Goal: Task Accomplishment & Management: Manage account settings

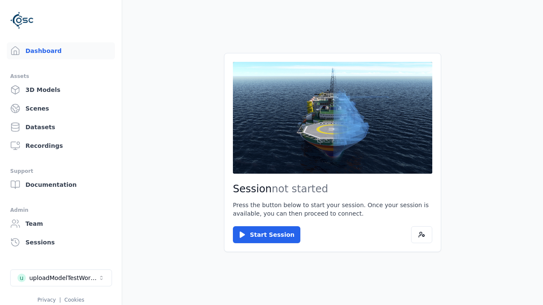
click at [61, 278] on div "uploadModelTestWorkspace" at bounding box center [63, 278] width 69 height 8
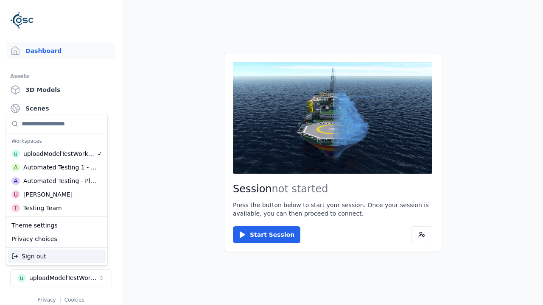
click at [57, 181] on div "Automated Testing - Playwright" at bounding box center [59, 181] width 73 height 8
click at [272, 153] on html "Support Dashboard Assets 3D Models Scenes Datasets Recordings Support Documenta…" at bounding box center [271, 152] width 543 height 305
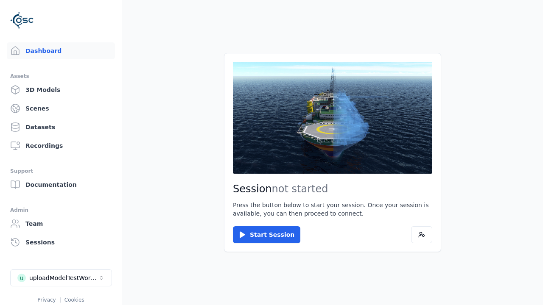
click at [61, 90] on link "3D Models" at bounding box center [61, 89] width 108 height 17
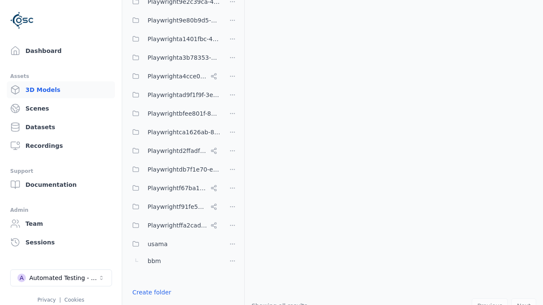
click at [151, 293] on link "Create folder" at bounding box center [151, 292] width 39 height 8
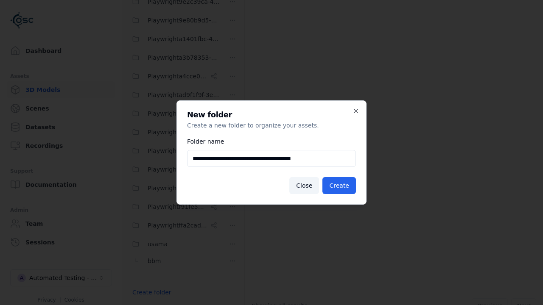
type input "**********"
click at [339, 186] on button "Create" at bounding box center [339, 185] width 34 height 17
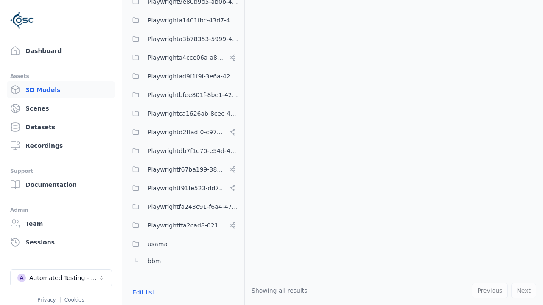
click at [143, 293] on button "Edit list" at bounding box center [143, 292] width 32 height 15
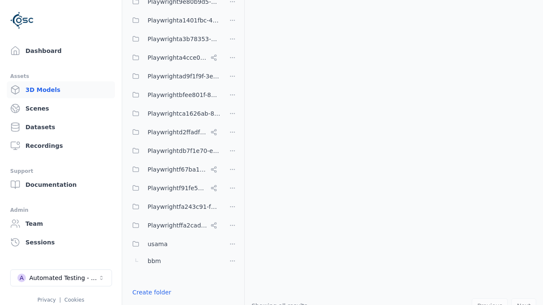
click at [232, 207] on html "Support Dashboard Assets 3D Models Scenes Datasets Recordings Support Documenta…" at bounding box center [271, 152] width 543 height 305
click at [232, 238] on div "Rename" at bounding box center [232, 238] width 57 height 14
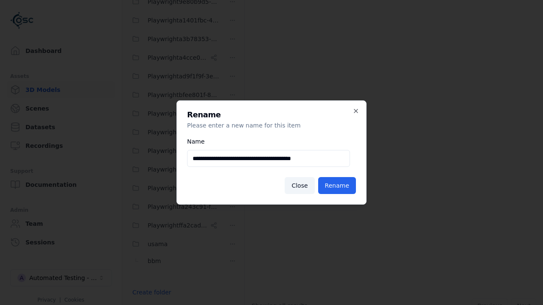
click at [269, 159] on input "**********" at bounding box center [268, 158] width 163 height 17
type input "**********"
click at [337, 186] on button "Rename" at bounding box center [337, 185] width 38 height 17
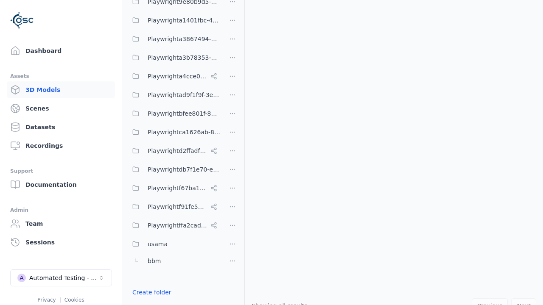
click at [151, 300] on button "Done editing" at bounding box center [151, 307] width 48 height 15
click at [143, 300] on button "Done editing" at bounding box center [151, 307] width 48 height 15
click at [232, 39] on html "Support Dashboard Assets 3D Models Scenes Datasets Recordings Support Documenta…" at bounding box center [271, 152] width 543 height 305
click at [232, 84] on div "Delete" at bounding box center [232, 84] width 57 height 14
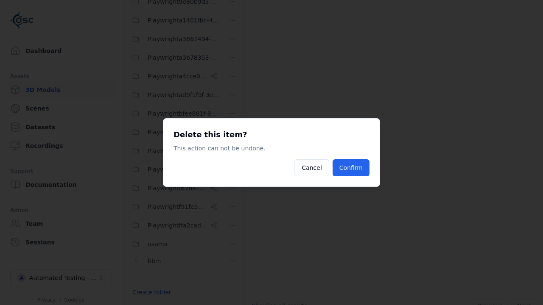
click at [351, 168] on button "Confirm" at bounding box center [351, 168] width 37 height 17
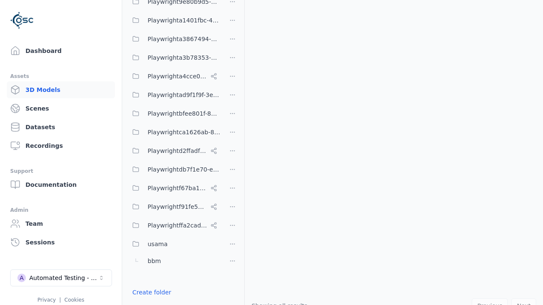
click at [151, 300] on button "Done editing" at bounding box center [151, 307] width 48 height 15
